Goal: Task Accomplishment & Management: Manage account settings

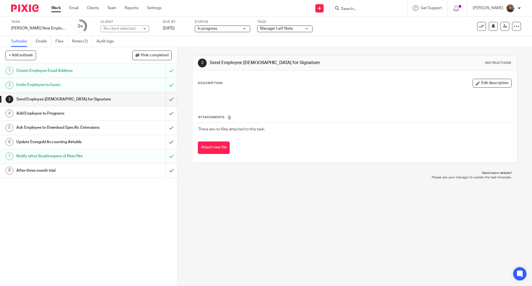
click at [56, 70] on h1 "Create Employee Email Address" at bounding box center [64, 70] width 96 height 8
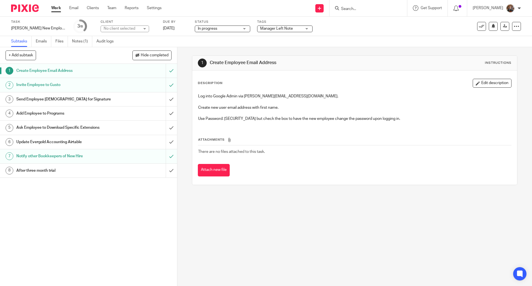
click at [243, 97] on p "Log into Google Admin via [PERSON_NAME][EMAIL_ADDRESS][DOMAIN_NAME]." at bounding box center [354, 96] width 313 height 6
drag, startPoint x: 299, startPoint y: 96, endPoint x: 257, endPoint y: 88, distance: 43.1
click at [256, 87] on div "Description Edit description" at bounding box center [354, 83] width 313 height 9
click at [242, 95] on p "Log into Google Admin via [PERSON_NAME][EMAIL_ADDRESS][DOMAIN_NAME]." at bounding box center [354, 96] width 313 height 6
click at [120, 98] on div "Send Employee [DEMOGRAPHIC_DATA] for Signature" at bounding box center [88, 99] width 144 height 8
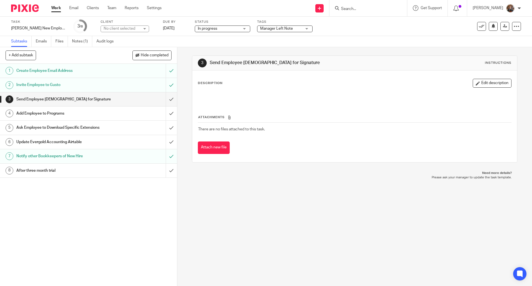
click at [130, 114] on div "Add Employee to Programs" at bounding box center [88, 113] width 144 height 8
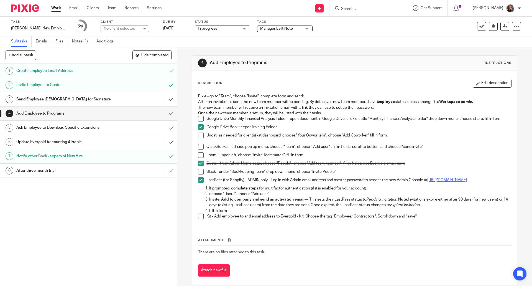
click at [49, 98] on h1 "Send Employee [DEMOGRAPHIC_DATA] for Signature" at bounding box center [64, 99] width 96 height 8
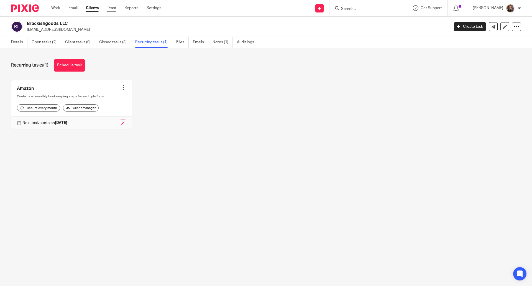
click at [113, 7] on link "Team" at bounding box center [111, 8] width 9 height 6
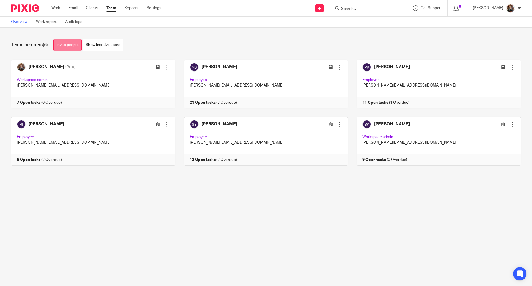
click at [68, 48] on link "Invite people" at bounding box center [67, 45] width 28 height 12
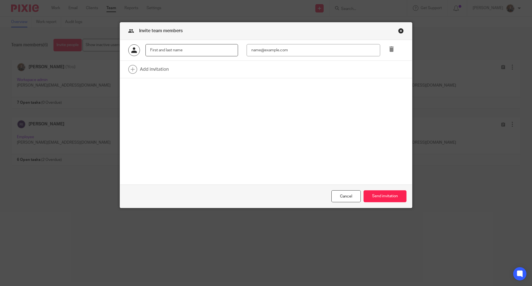
click at [181, 52] on input "text" at bounding box center [191, 50] width 93 height 12
type input "a"
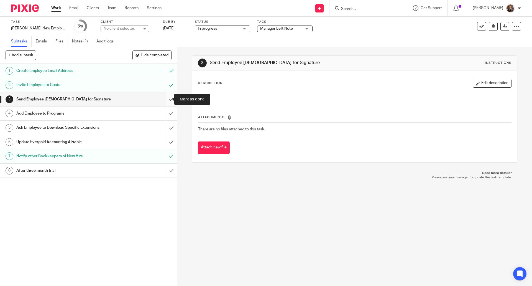
click at [167, 99] on input "submit" at bounding box center [88, 99] width 177 height 14
